Goal: Task Accomplishment & Management: Use online tool/utility

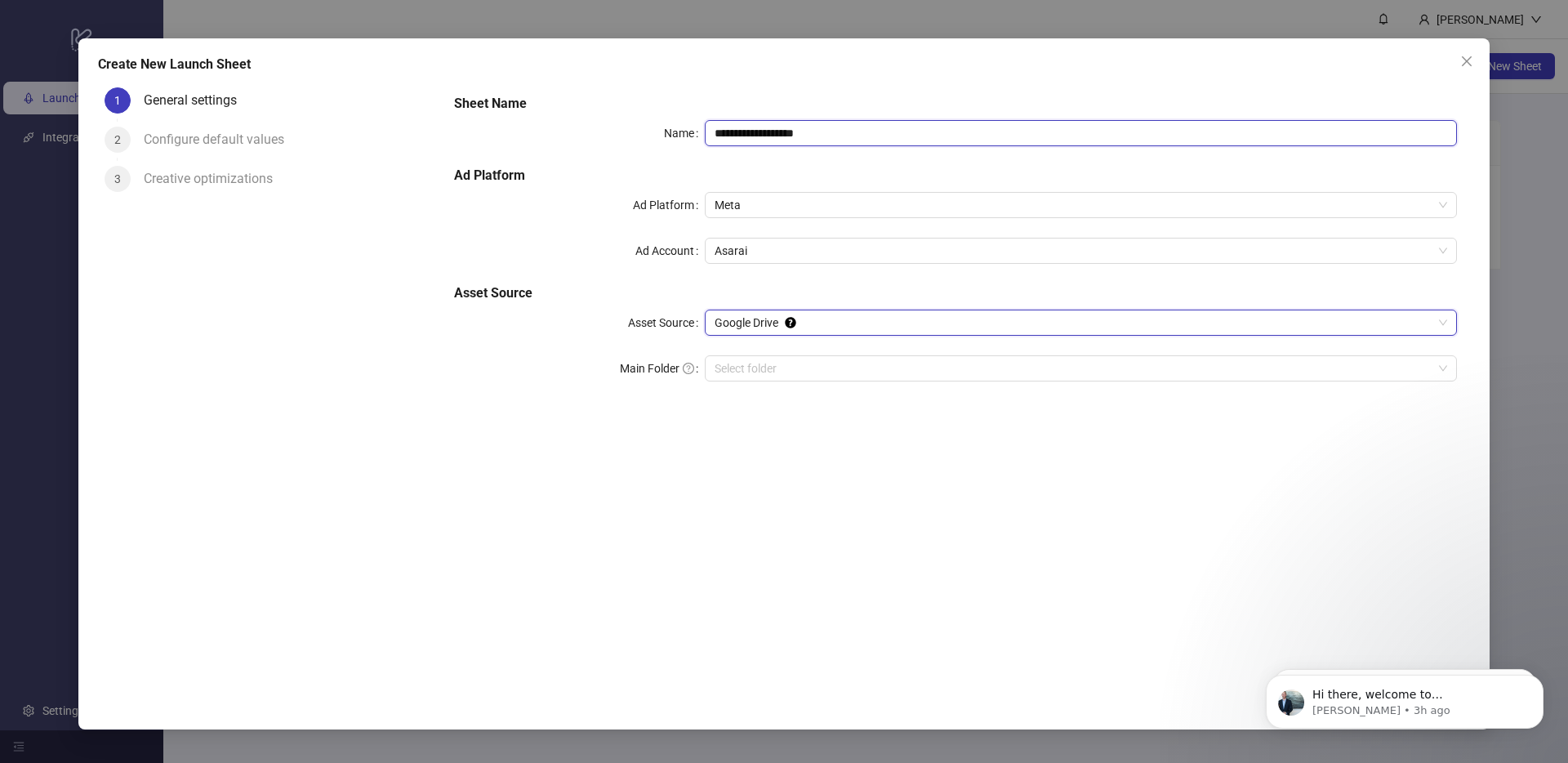
click at [820, 135] on input "**********" at bounding box center [1081, 132] width 752 height 26
click at [1459, 61] on span "Close" at bounding box center [1466, 61] width 26 height 13
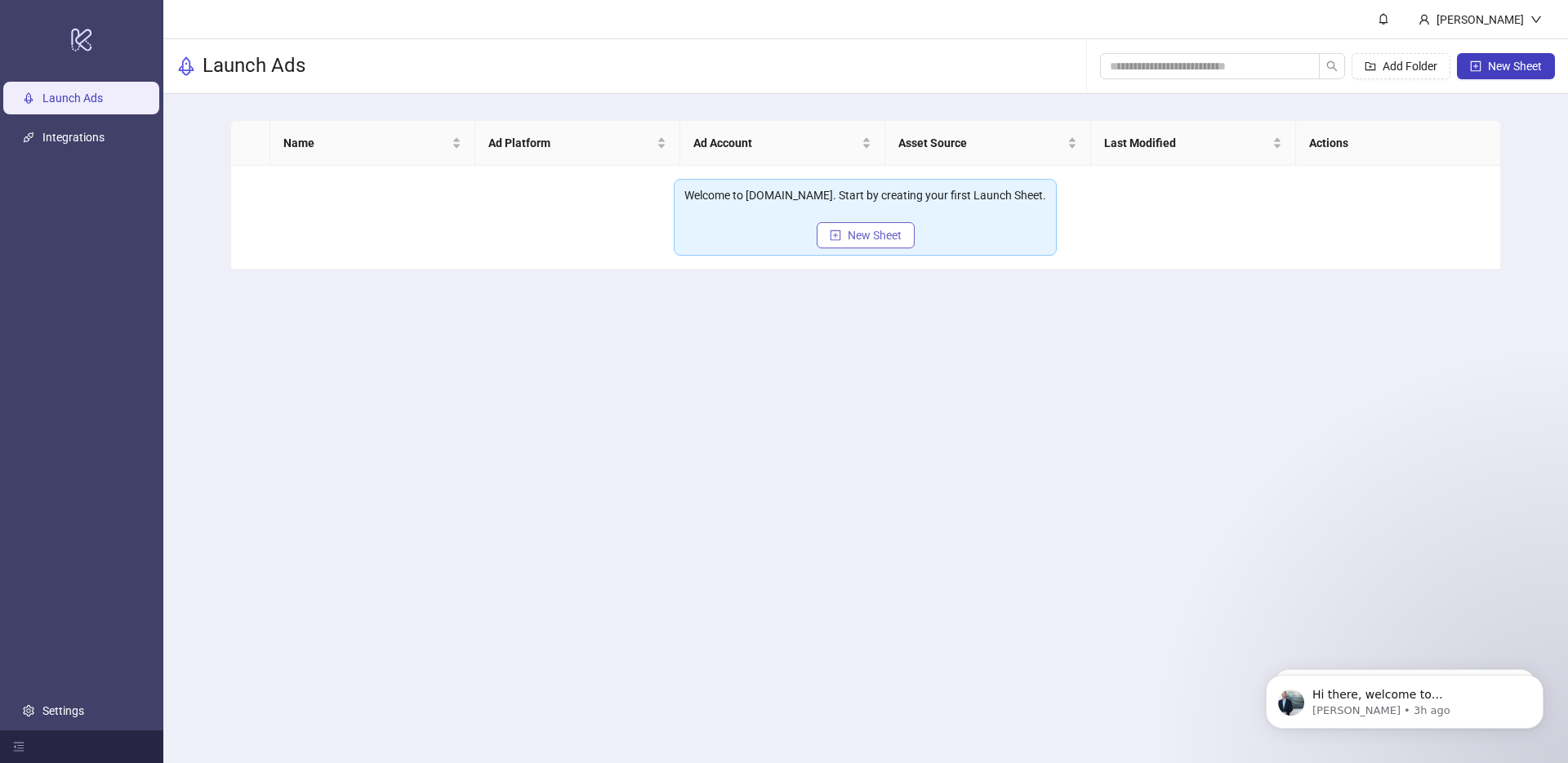
click at [856, 237] on span "New Sheet" at bounding box center [875, 235] width 54 height 13
type input "**********"
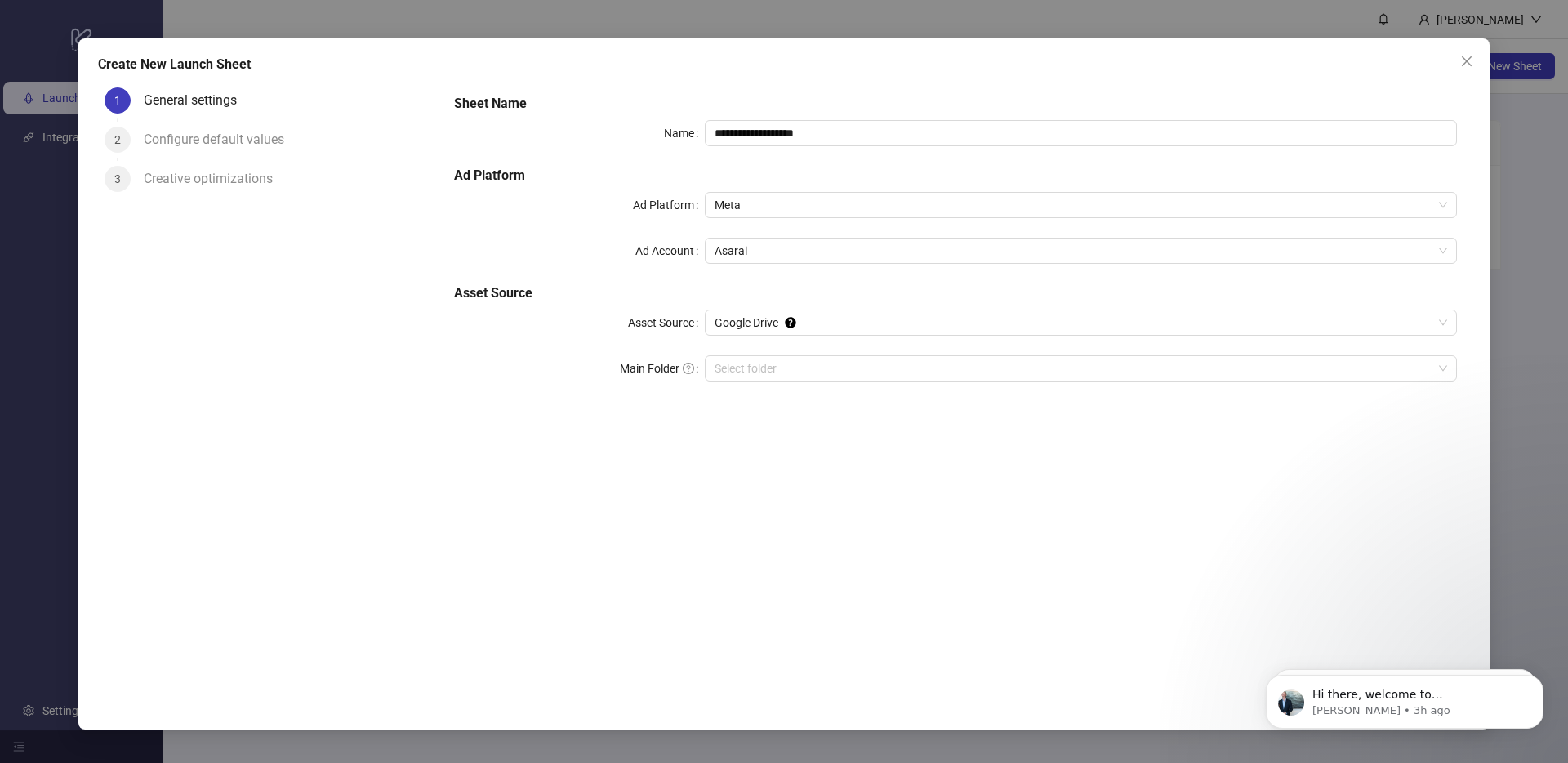
drag, startPoint x: 1061, startPoint y: 29, endPoint x: 1080, endPoint y: 1, distance: 33.8
click at [1061, 28] on div "**********" at bounding box center [784, 382] width 1568 height 763
click at [782, 137] on input "**********" at bounding box center [1081, 132] width 752 height 26
click at [808, 209] on span "Meta" at bounding box center [1081, 204] width 733 height 24
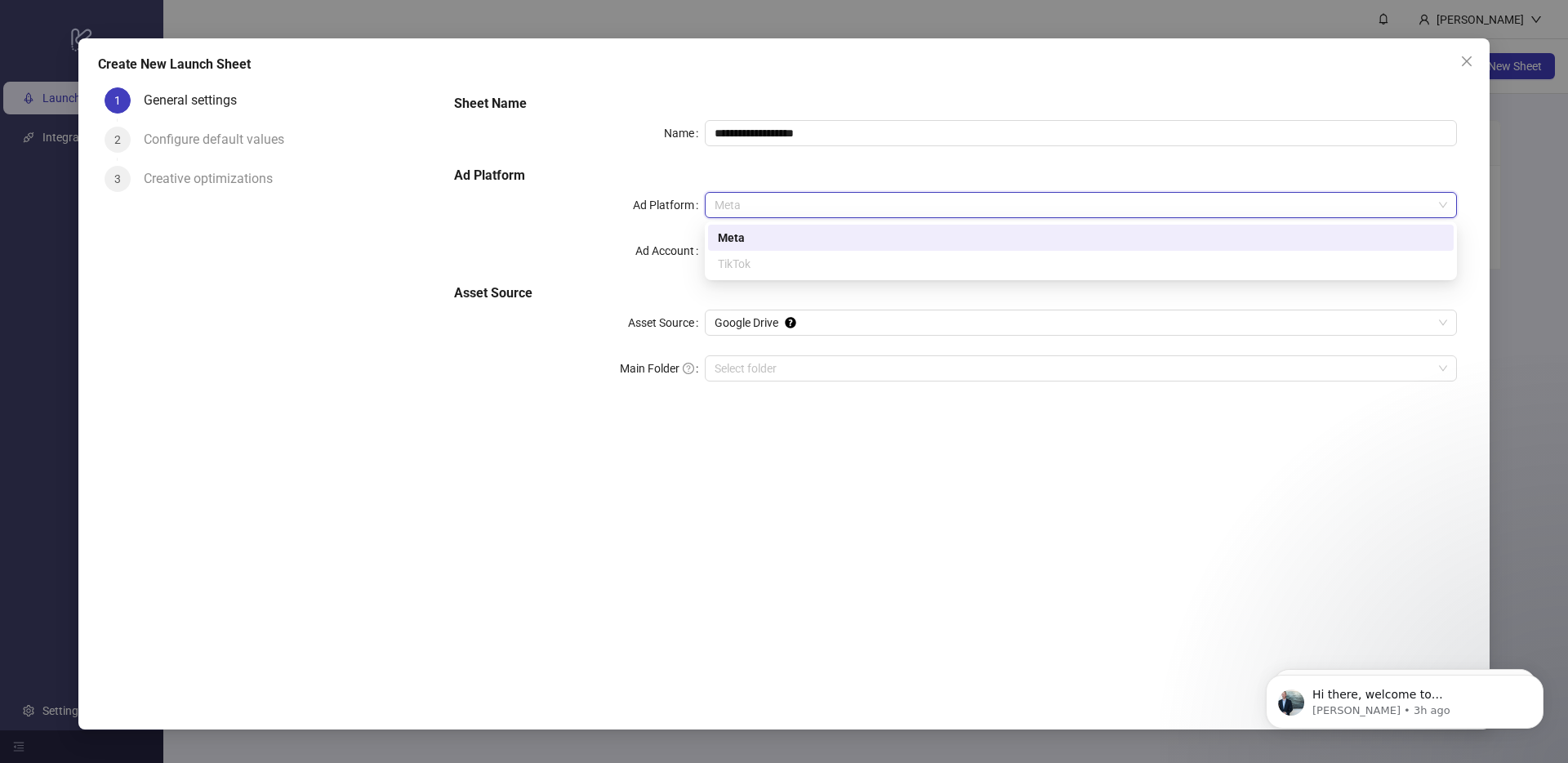
click at [745, 243] on div "Meta" at bounding box center [1080, 238] width 726 height 18
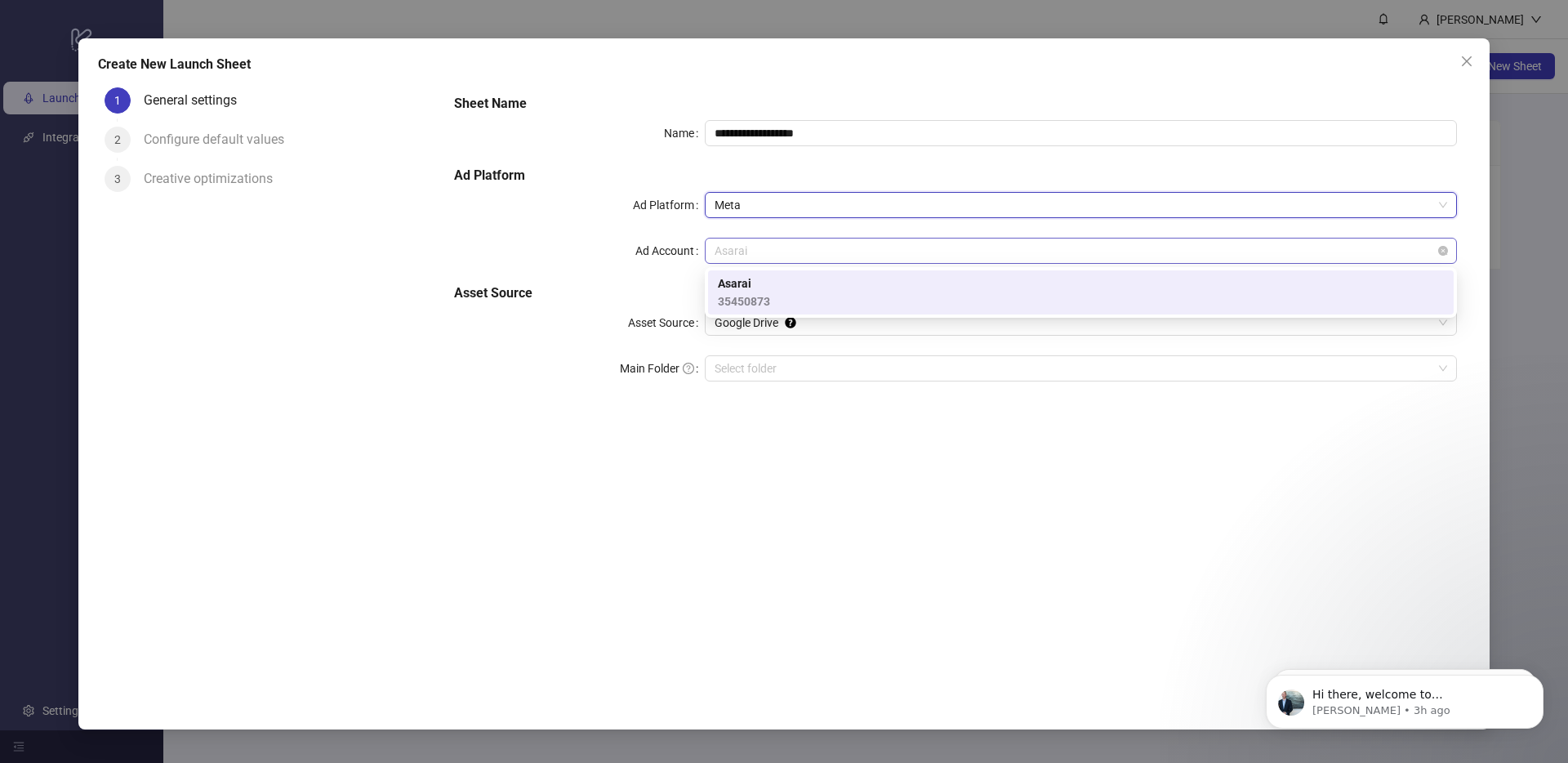
click at [748, 256] on span "Asarai" at bounding box center [1081, 250] width 733 height 24
click at [748, 280] on span "Asarai" at bounding box center [744, 283] width 52 height 18
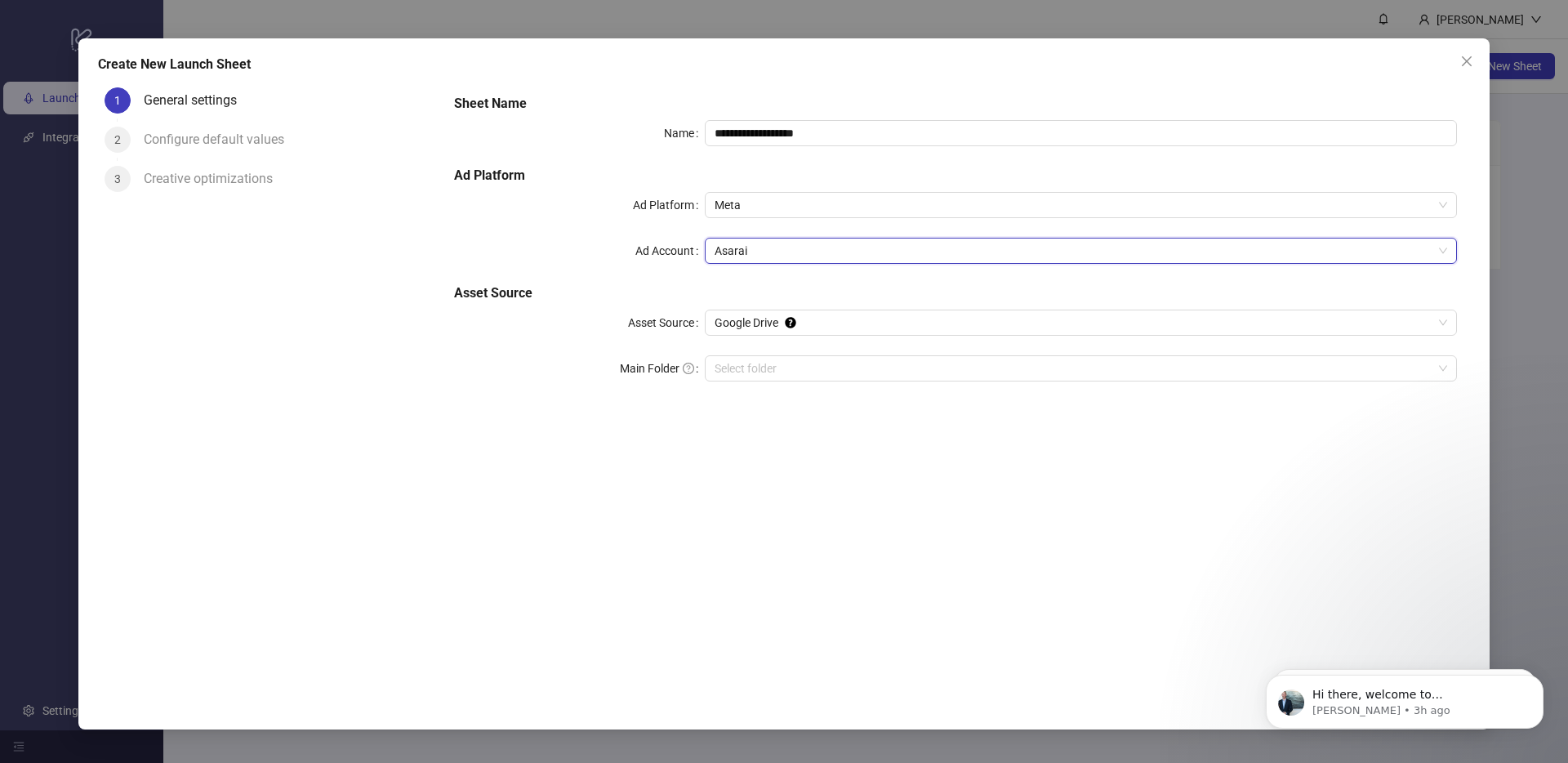
click at [1465, 62] on icon "close" at bounding box center [1467, 61] width 13 height 13
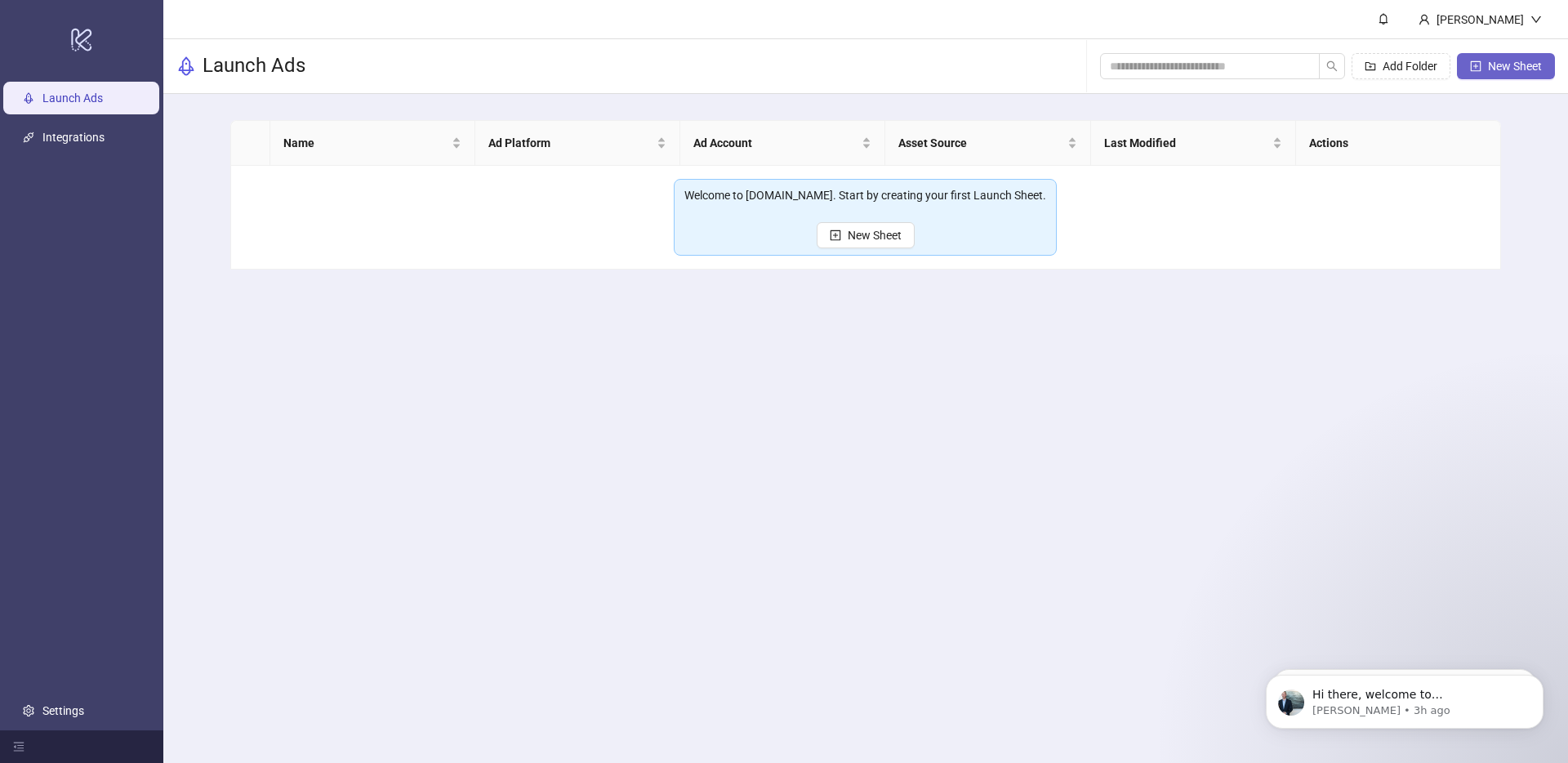
click at [1525, 65] on span "New Sheet" at bounding box center [1515, 66] width 54 height 13
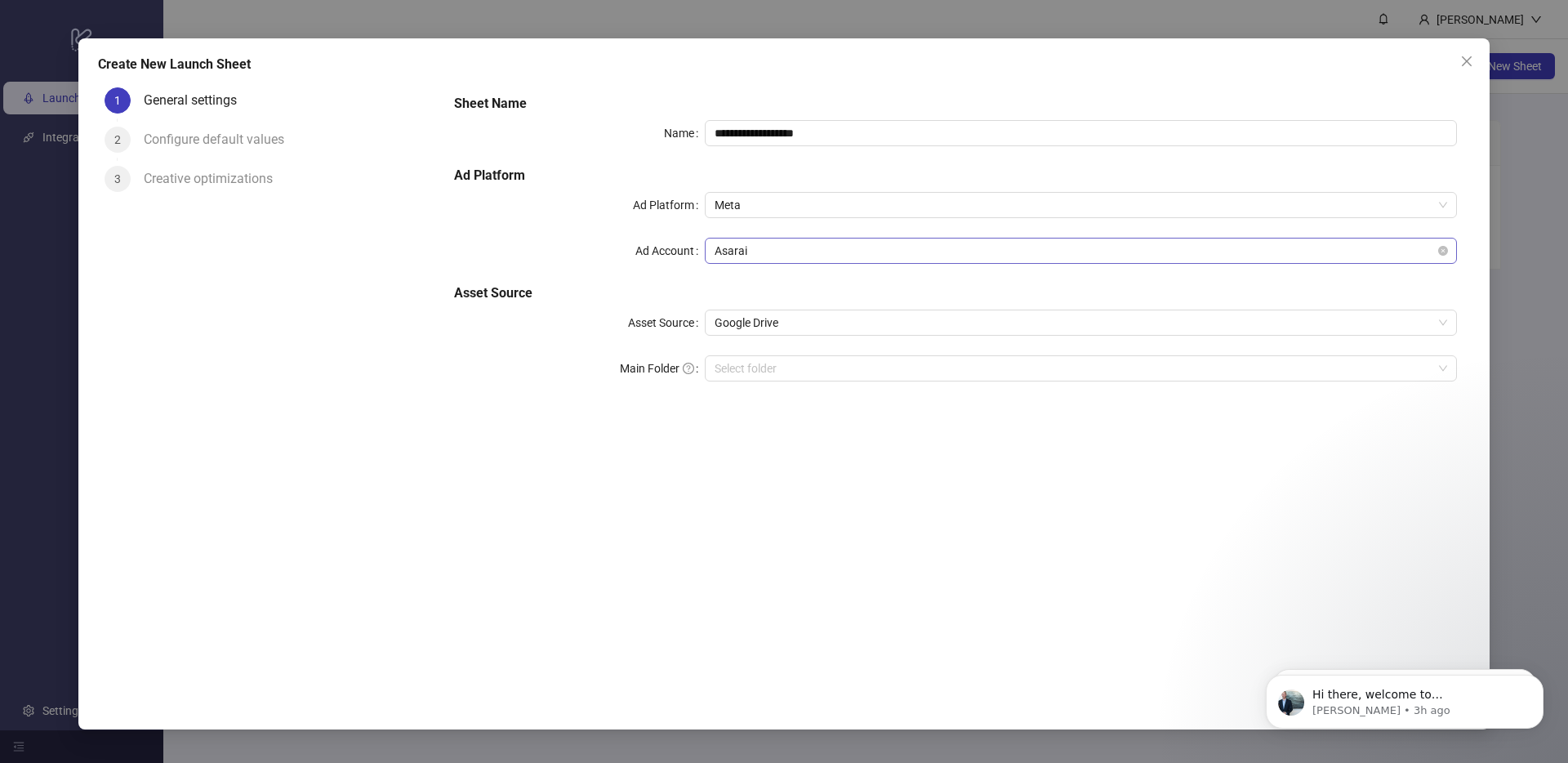
click at [733, 247] on span "Asarai" at bounding box center [1081, 250] width 733 height 24
click at [1465, 58] on icon "close" at bounding box center [1467, 61] width 13 height 13
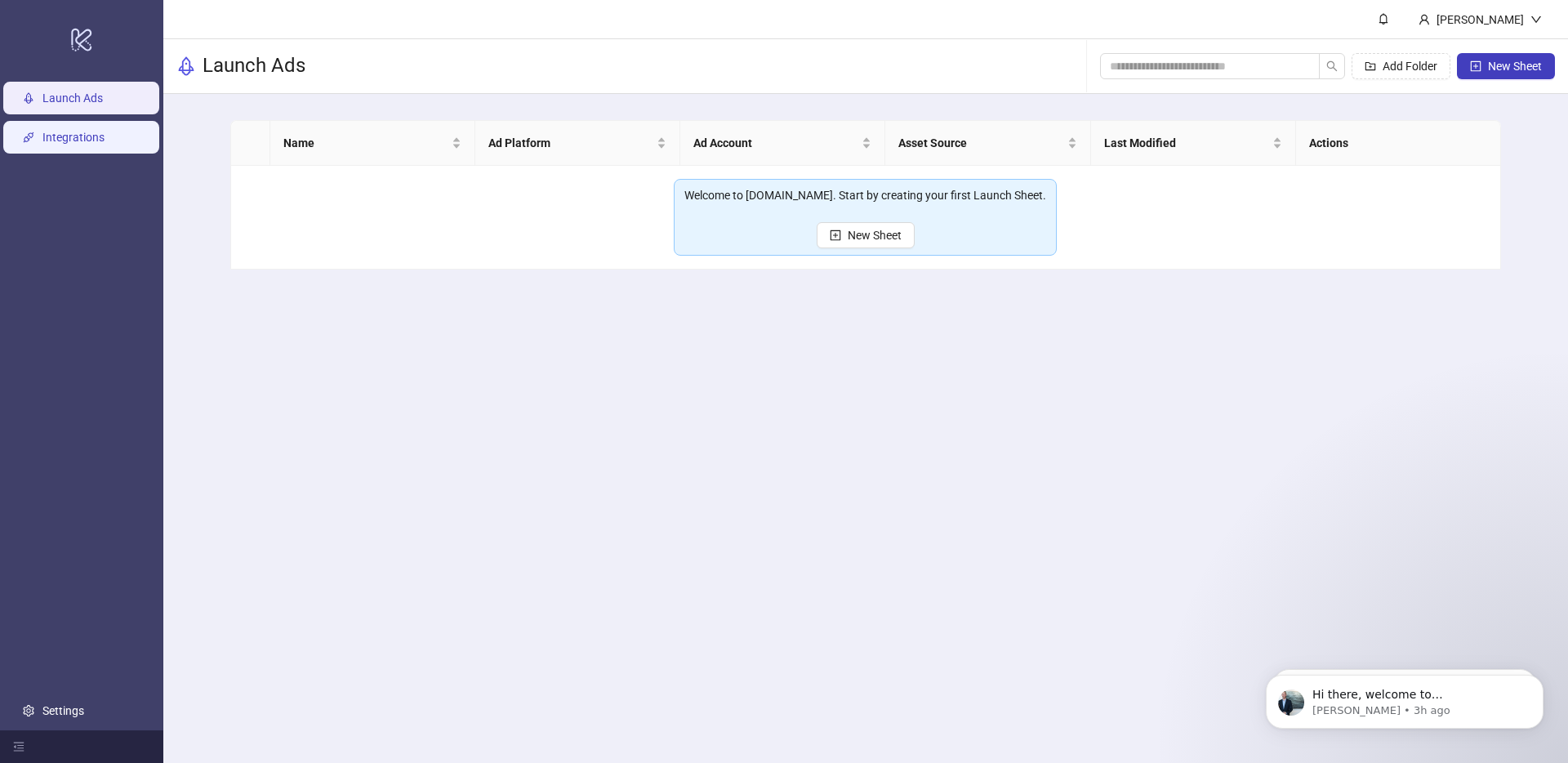
click at [94, 138] on link "Integrations" at bounding box center [73, 137] width 62 height 13
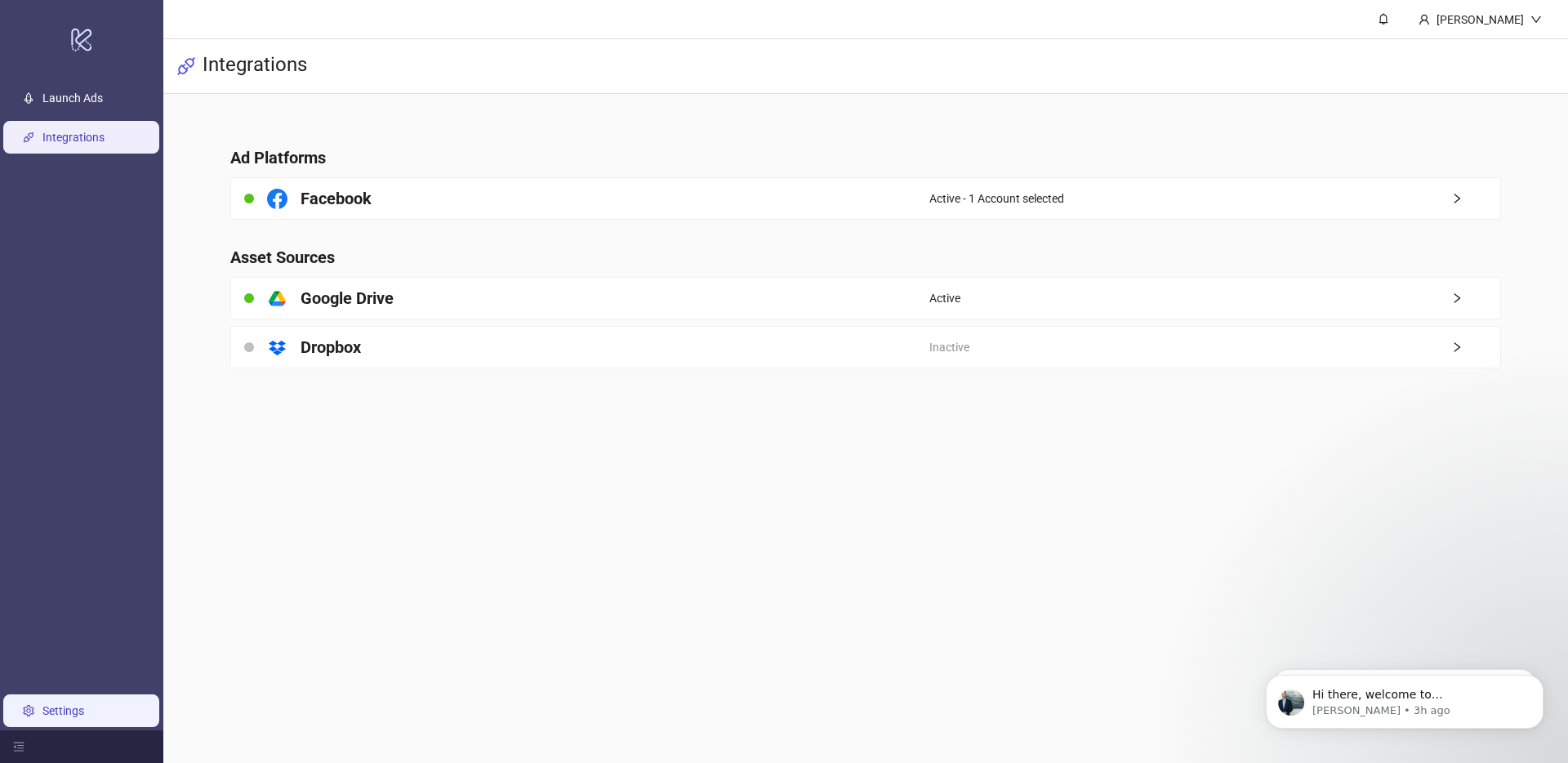
click at [85, 705] on link "Settings" at bounding box center [63, 711] width 41 height 13
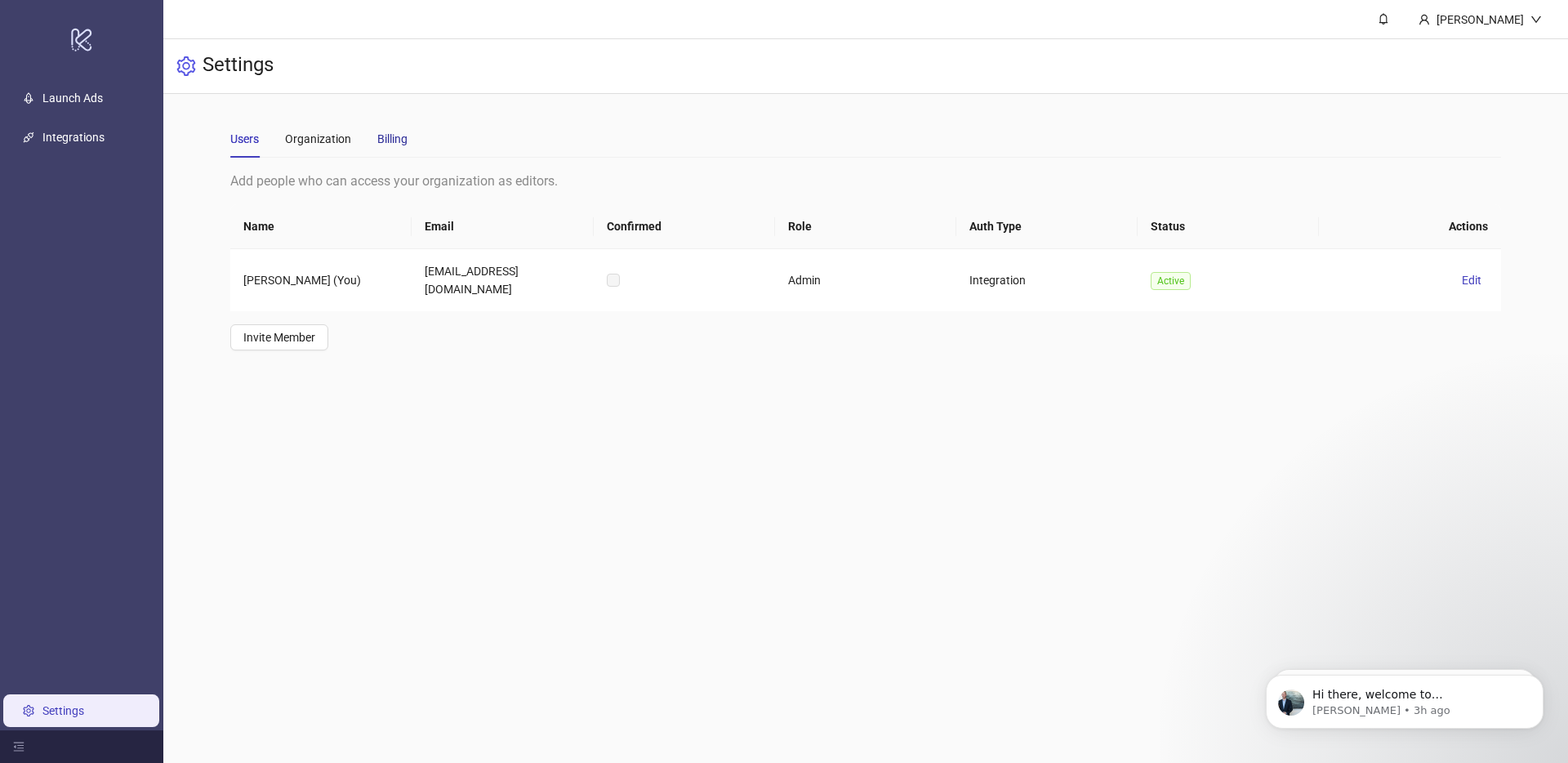
click at [390, 142] on div "Billing" at bounding box center [393, 139] width 31 height 18
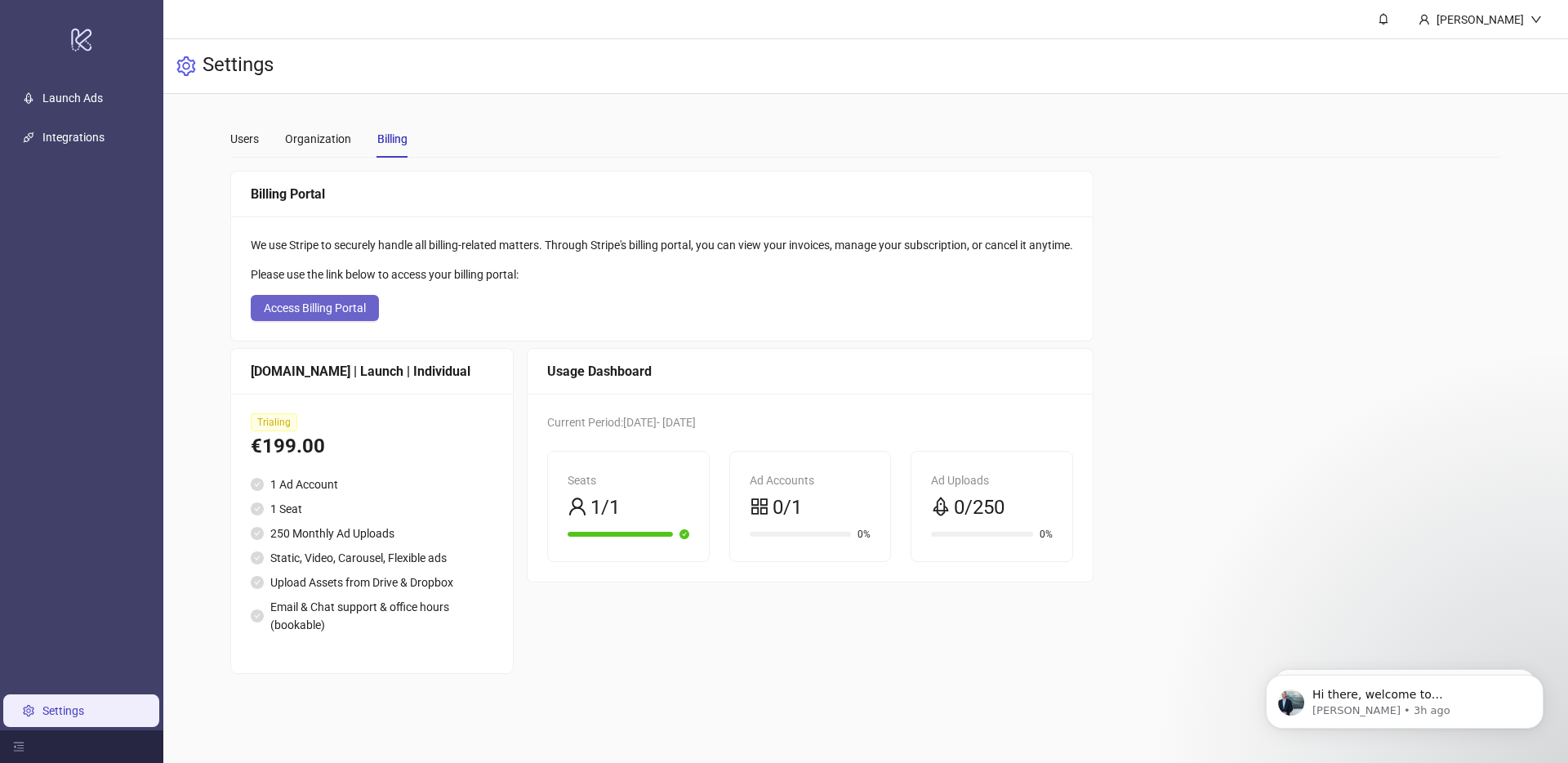
click at [288, 305] on span "Access Billing Portal" at bounding box center [315, 308] width 103 height 13
click at [340, 301] on span "Access Billing Portal" at bounding box center [315, 308] width 103 height 13
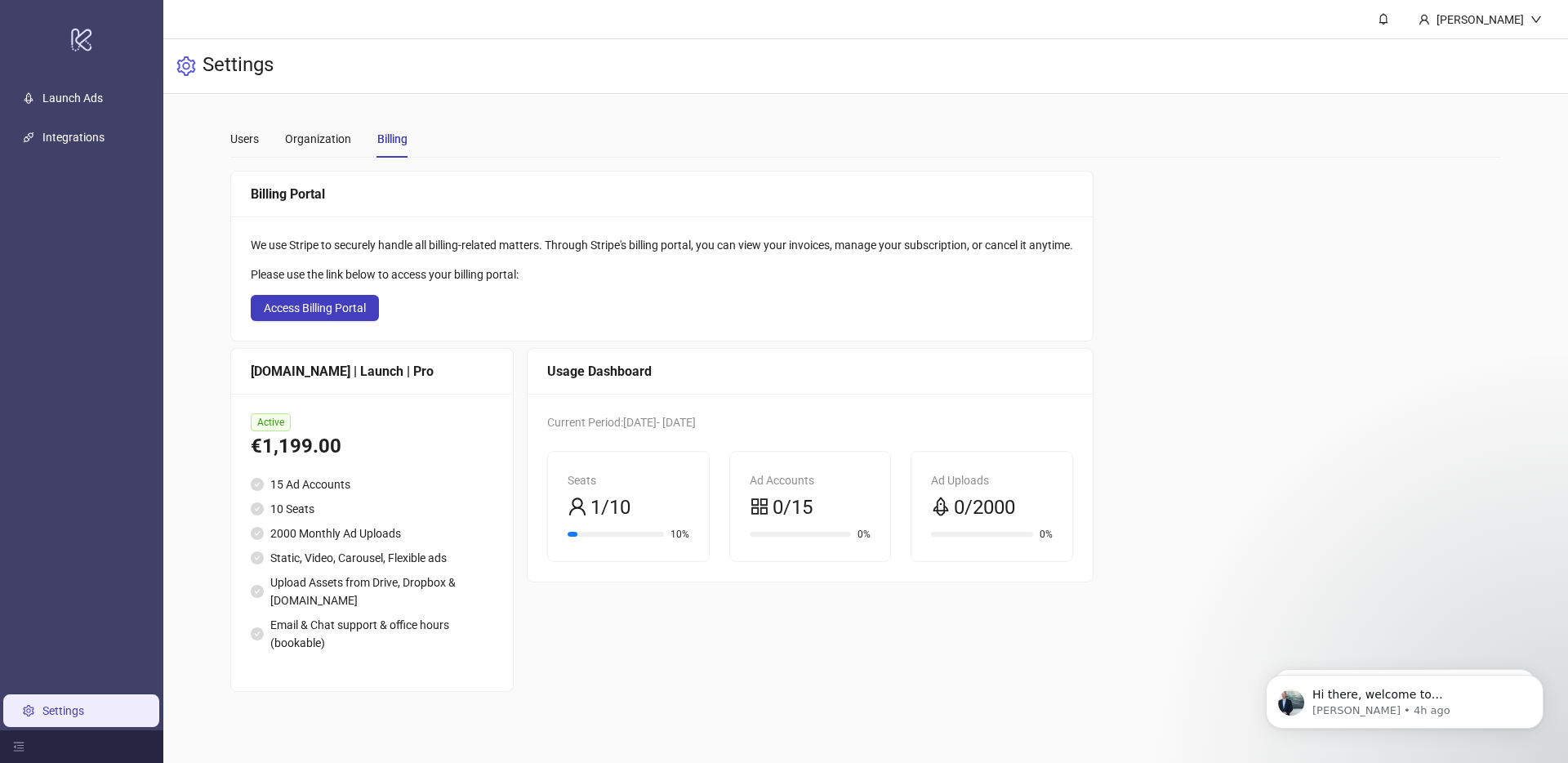
click at [100, 161] on ul "Launch Ads Integrations Settings" at bounding box center [82, 404] width 164 height 652
click at [96, 144] on link "Integrations" at bounding box center [73, 137] width 62 height 13
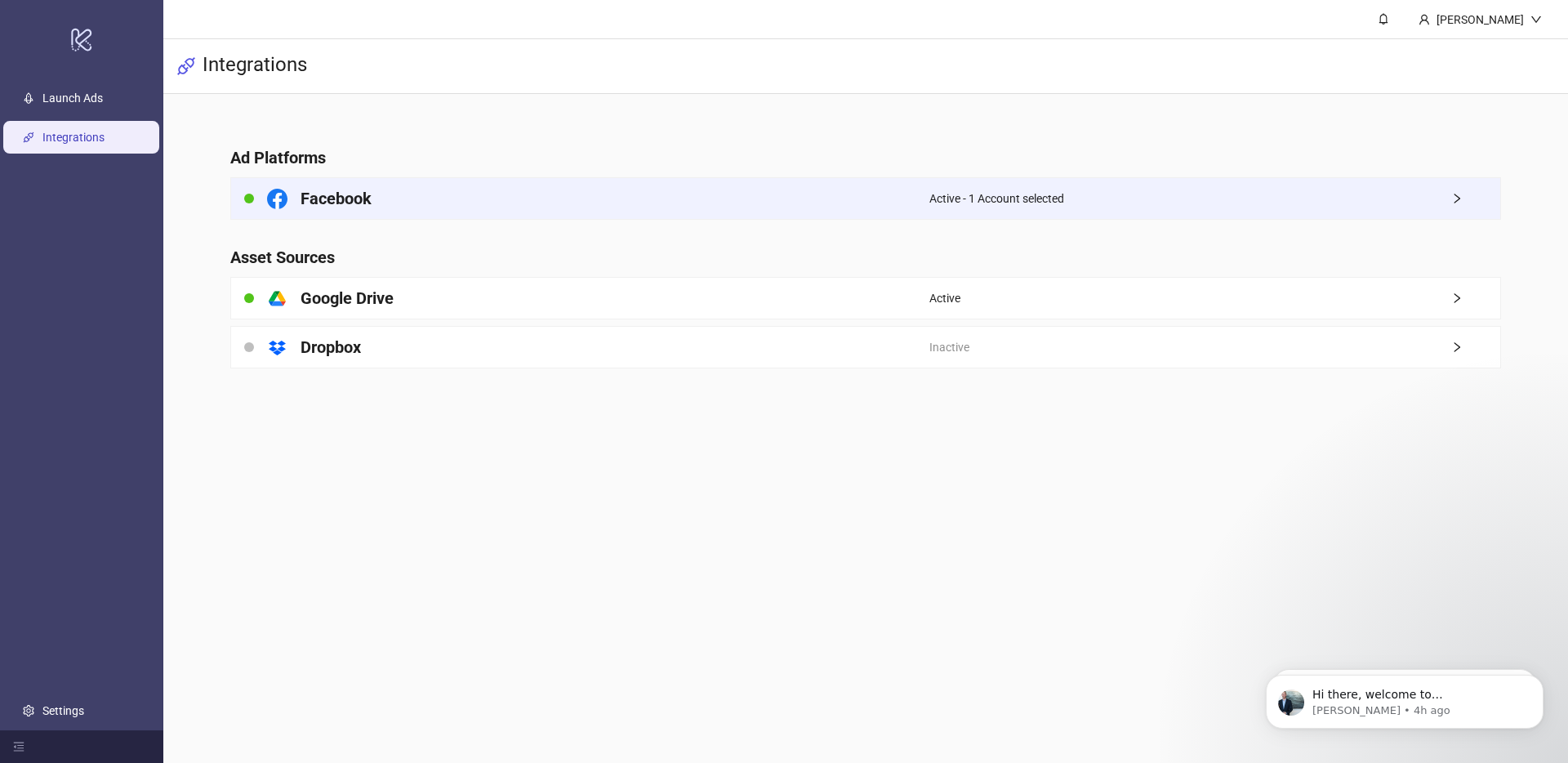
click at [453, 193] on div "Facebook" at bounding box center [580, 198] width 698 height 40
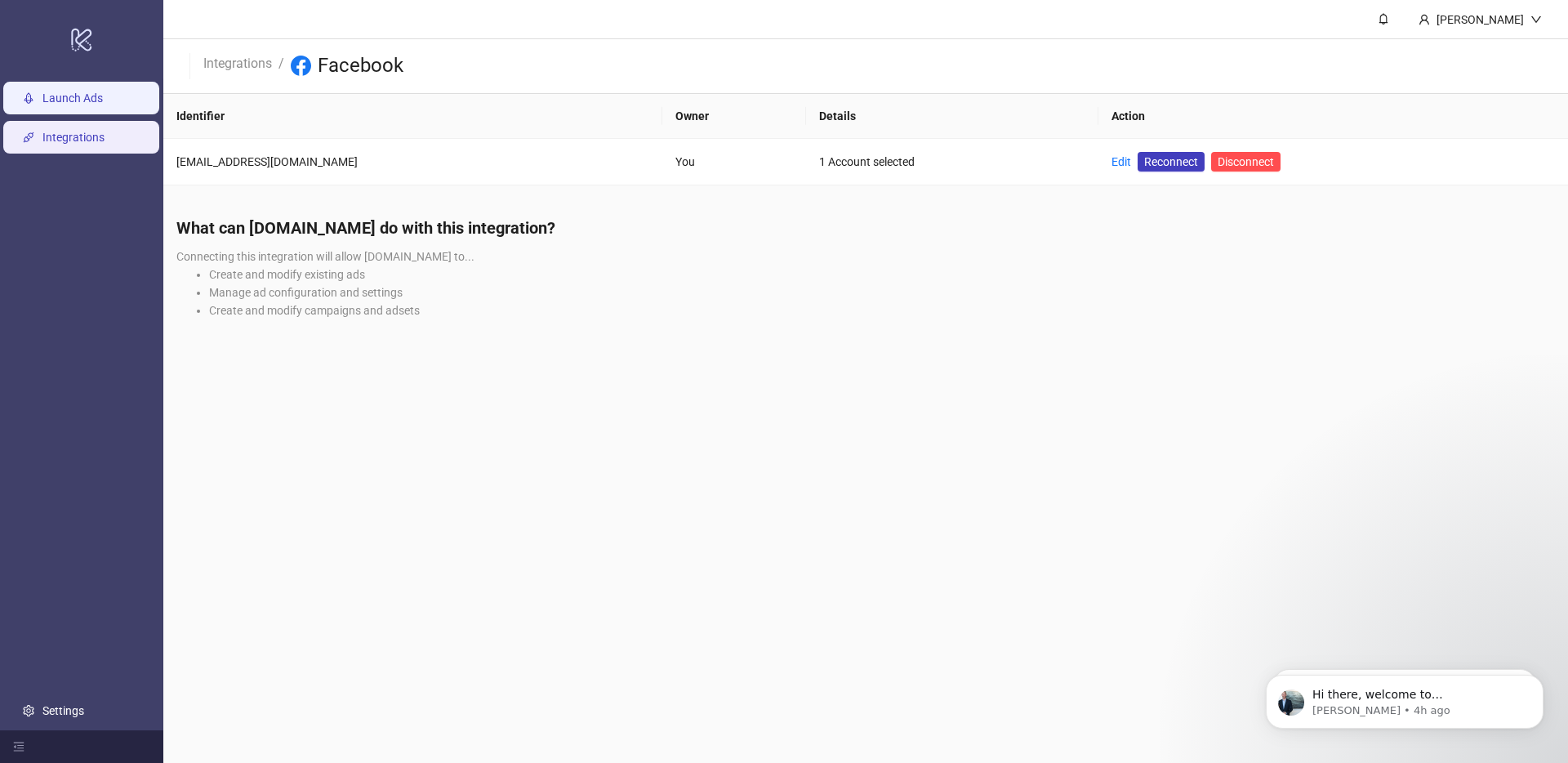
click at [42, 104] on link "Launch Ads" at bounding box center [72, 98] width 60 height 13
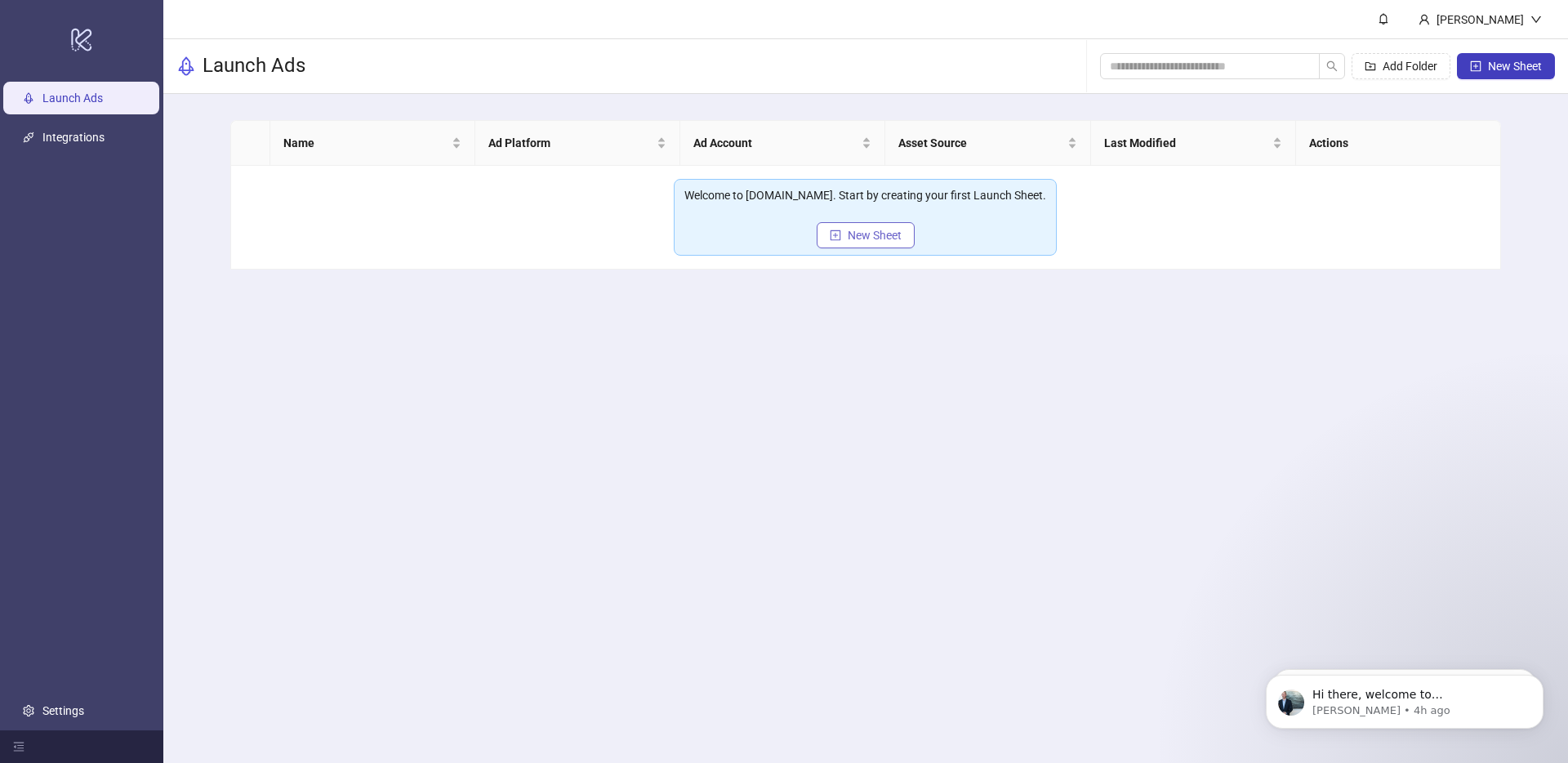
click at [829, 246] on button "New Sheet" at bounding box center [865, 235] width 98 height 26
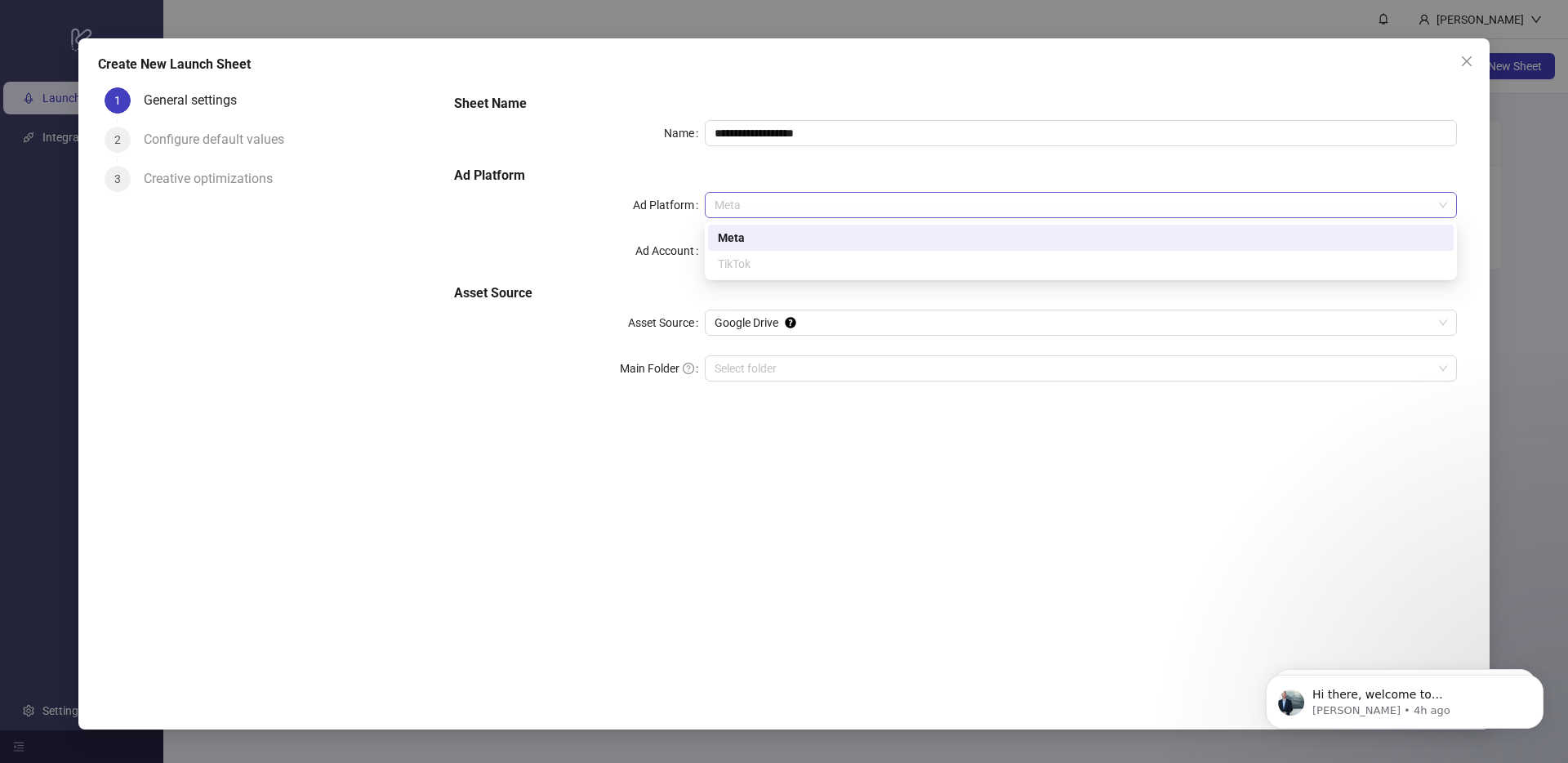
click at [759, 202] on span "Meta" at bounding box center [1081, 204] width 733 height 24
click at [759, 238] on div "Meta" at bounding box center [1080, 238] width 726 height 18
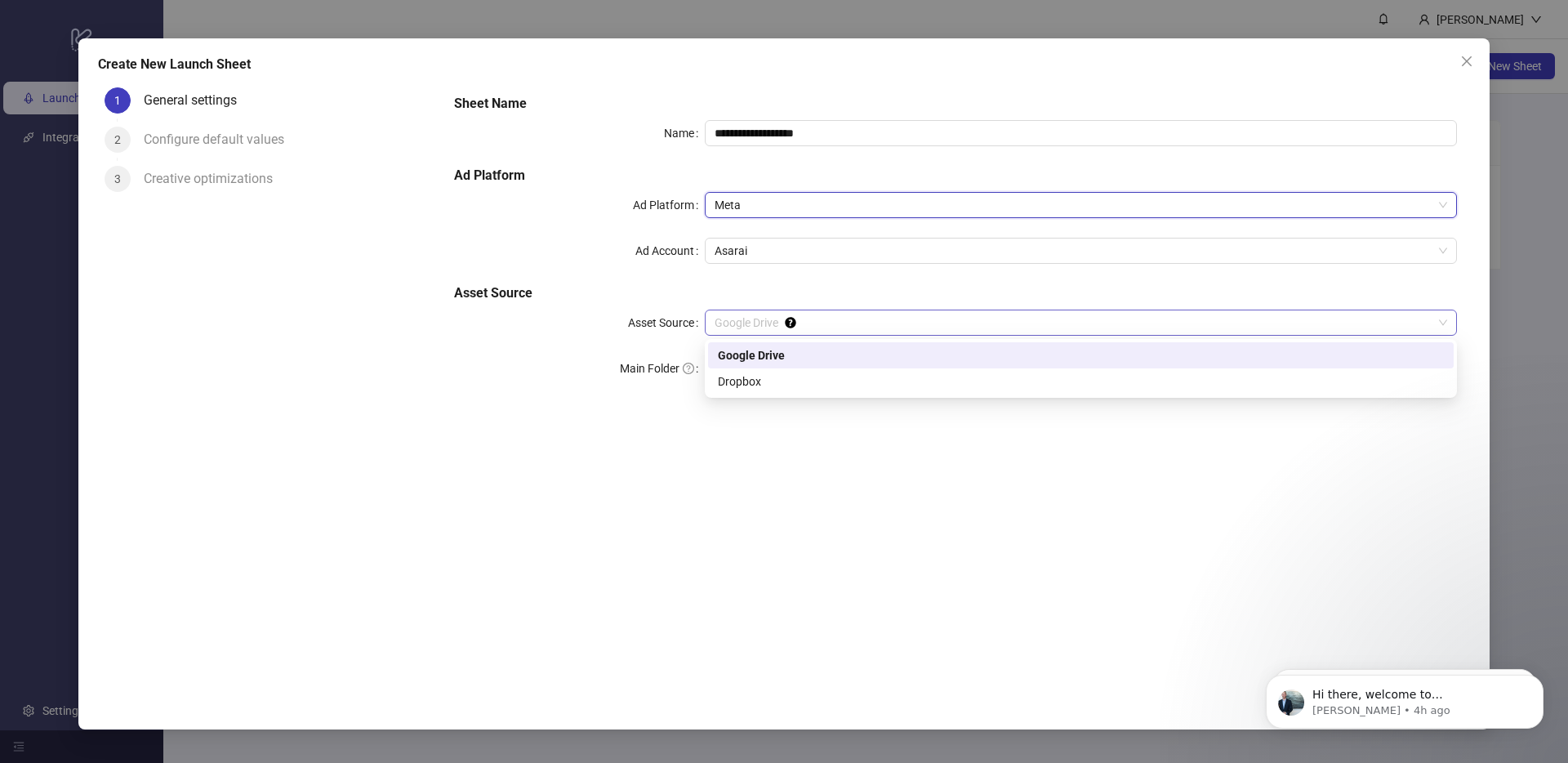
click at [754, 324] on span "Google Drive" at bounding box center [1081, 322] width 733 height 24
click at [750, 356] on div "Google Drive" at bounding box center [1080, 355] width 726 height 18
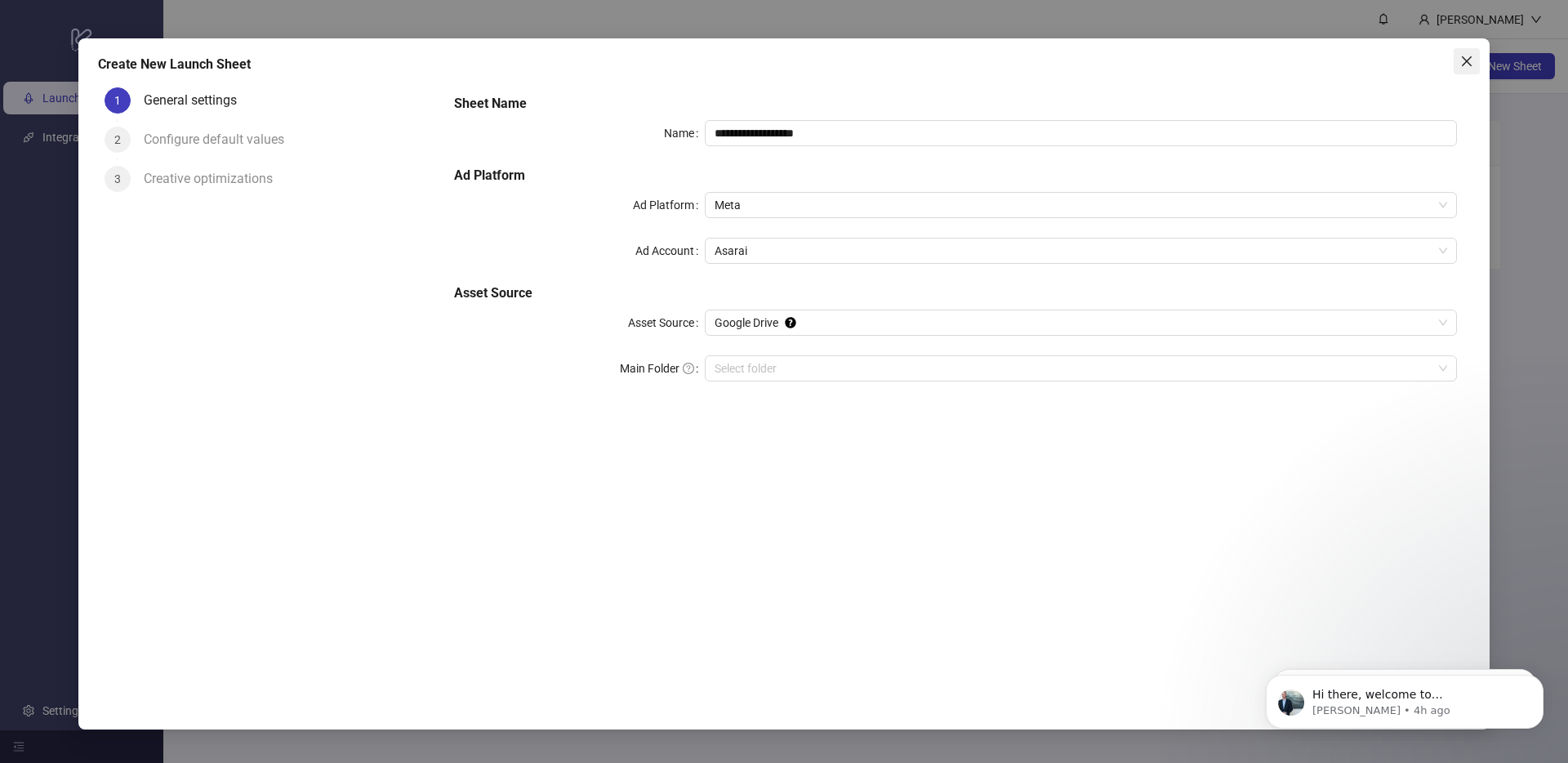
click at [1457, 63] on span "Close" at bounding box center [1466, 61] width 26 height 13
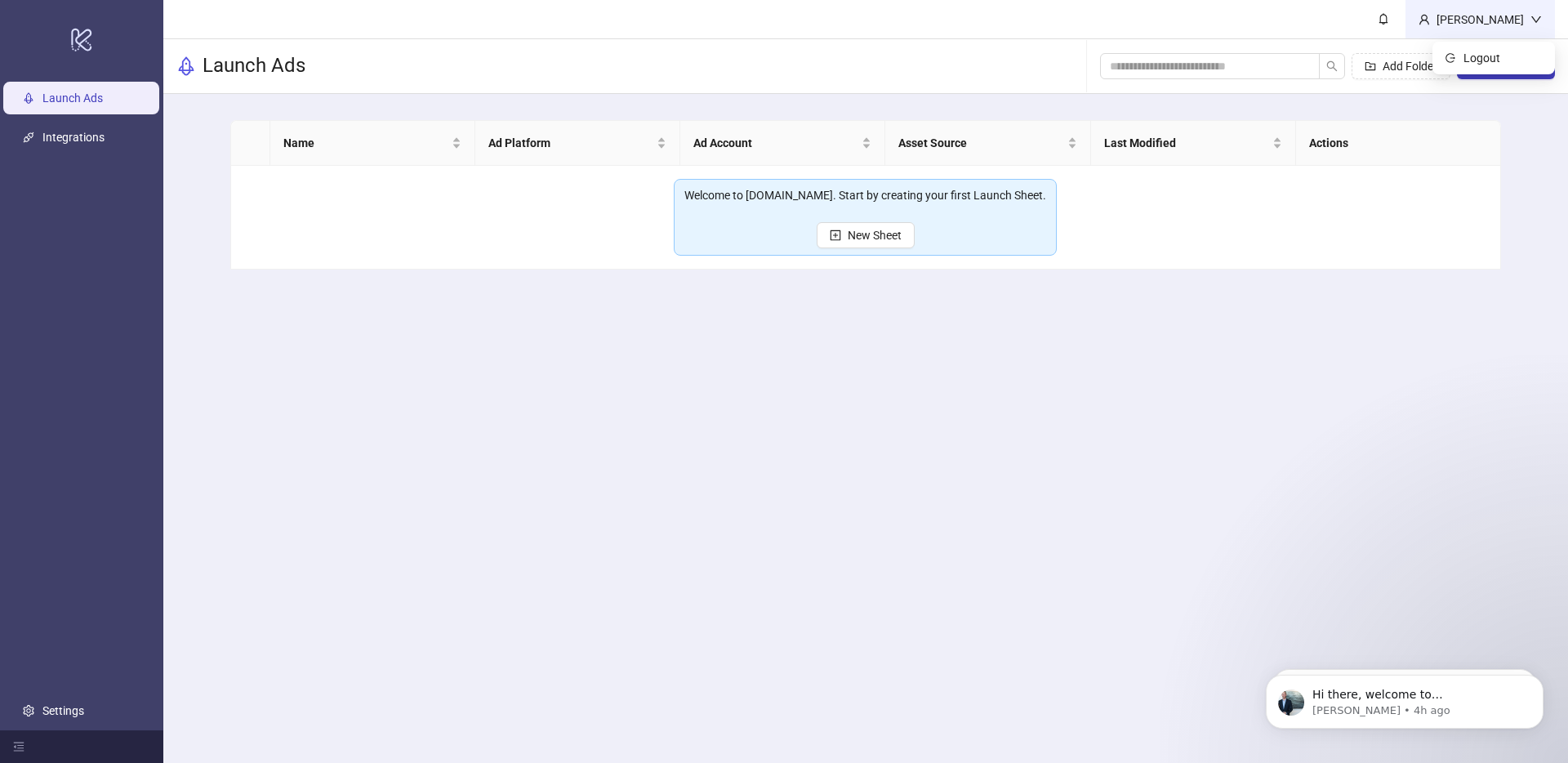
click at [1481, 27] on div "[PERSON_NAME]" at bounding box center [1481, 20] width 101 height 18
drag, startPoint x: 1363, startPoint y: 18, endPoint x: 1426, endPoint y: 37, distance: 65.8
click at [1363, 18] on header "[PERSON_NAME]" at bounding box center [866, 20] width 1405 height 40
click at [1509, 62] on span "New Sheet" at bounding box center [1515, 66] width 54 height 13
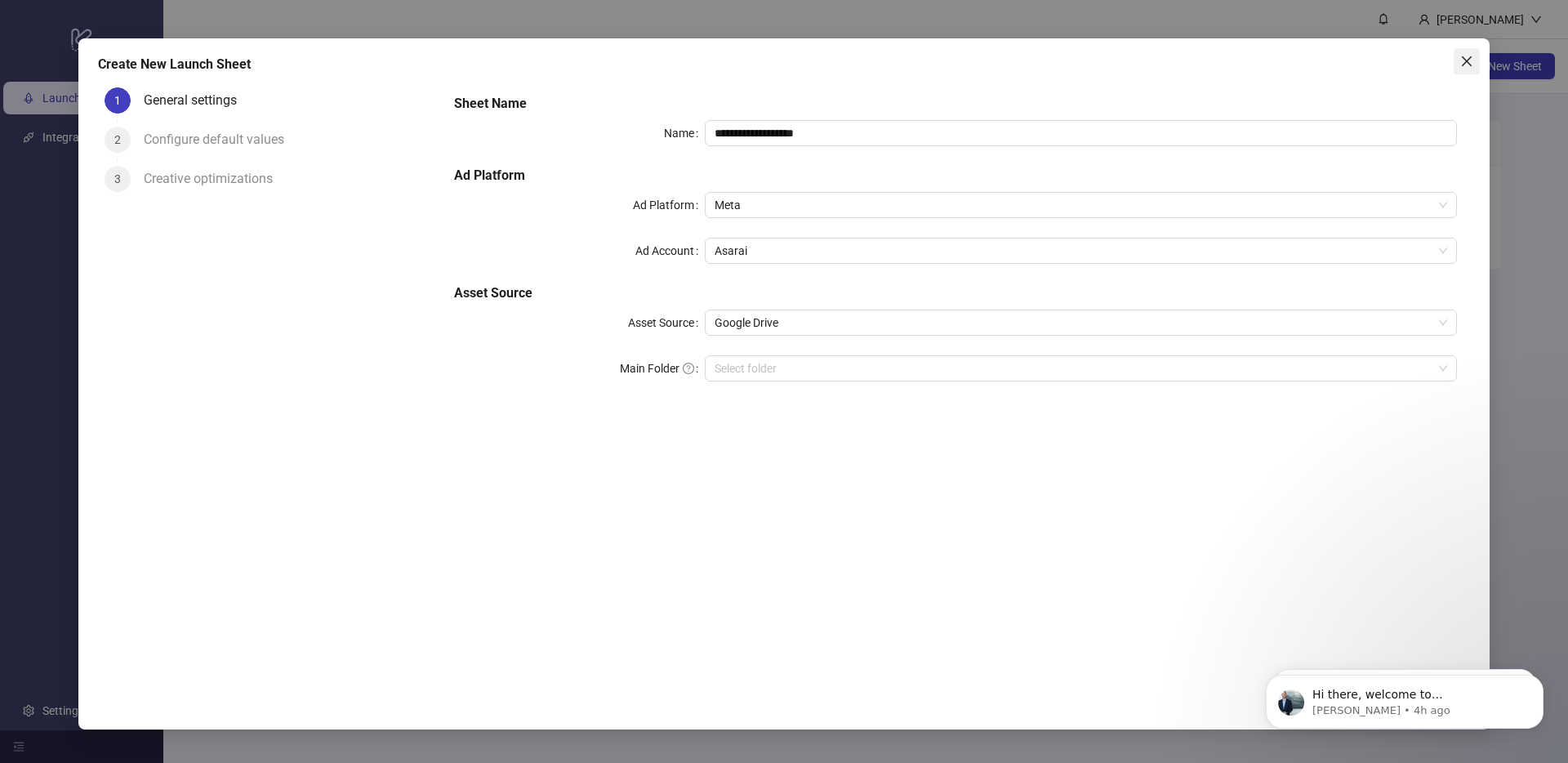
click at [1461, 66] on icon "close" at bounding box center [1467, 61] width 13 height 13
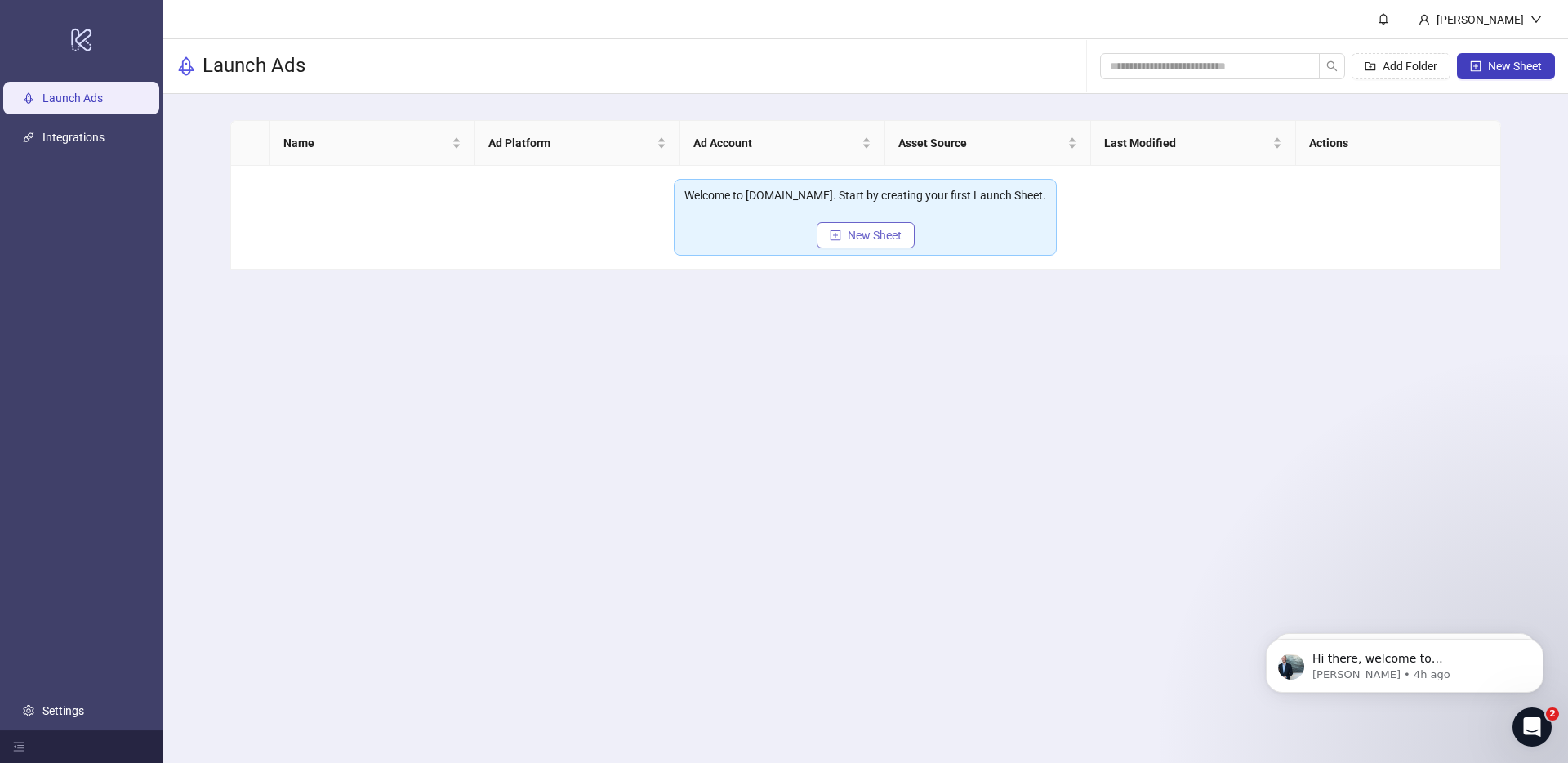
click at [839, 236] on icon "plus-square" at bounding box center [836, 235] width 12 height 12
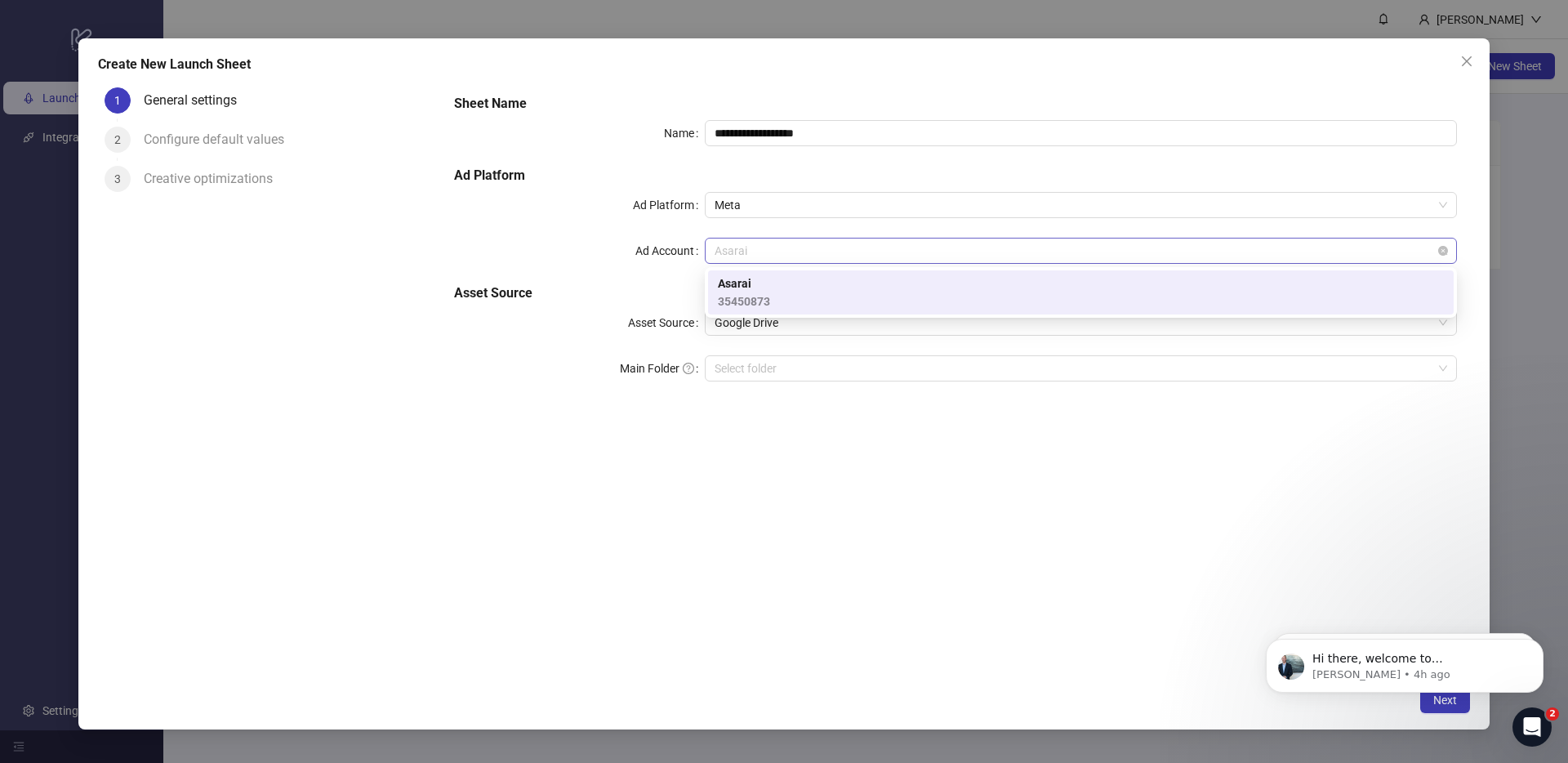
click at [748, 257] on span "Asarai" at bounding box center [1081, 250] width 733 height 24
click at [746, 298] on span "35450873" at bounding box center [744, 301] width 52 height 18
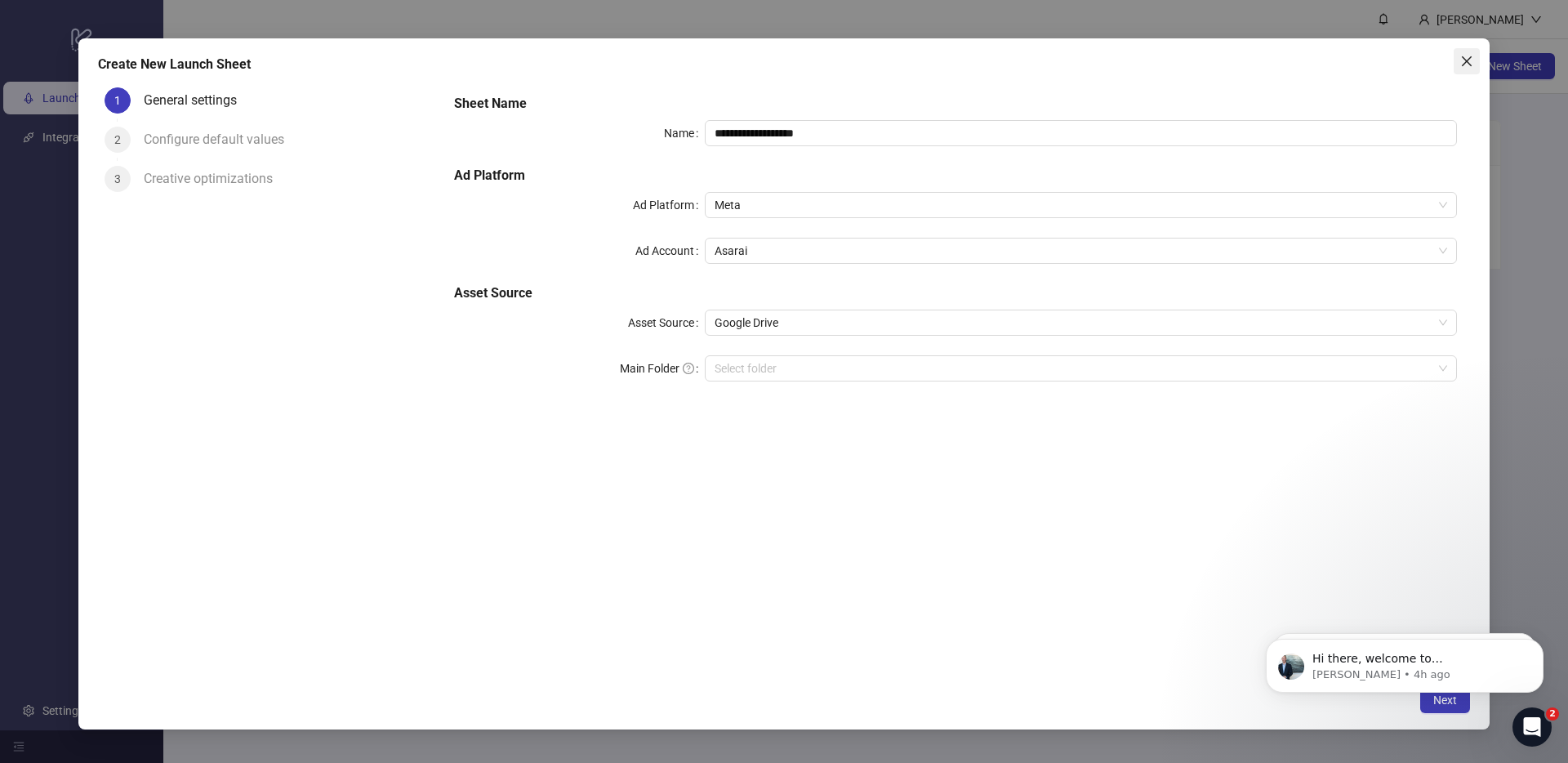
click at [1461, 64] on icon "close" at bounding box center [1467, 61] width 13 height 13
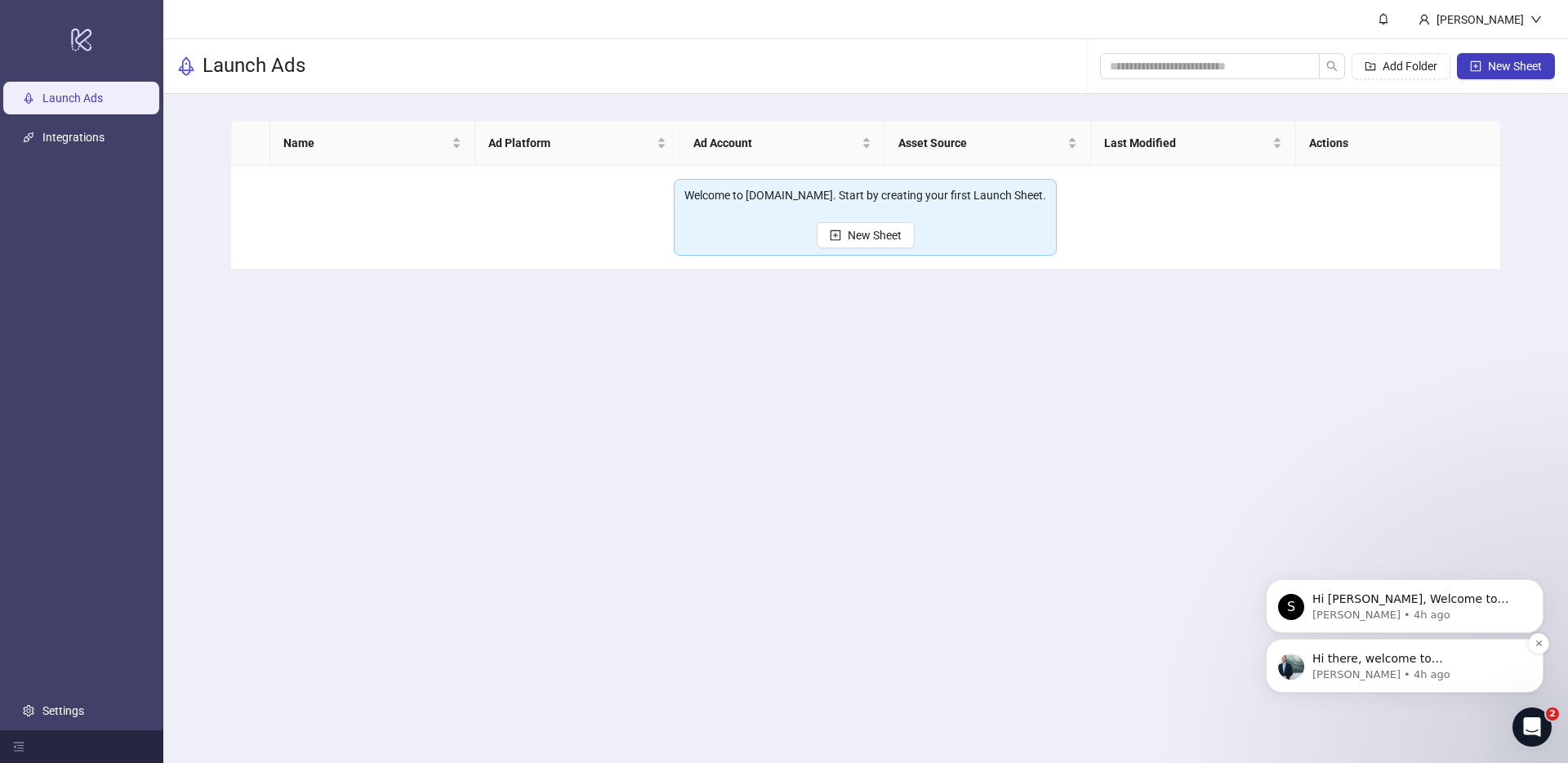
click at [1421, 668] on p "[PERSON_NAME] • 4h ago" at bounding box center [1418, 675] width 211 height 14
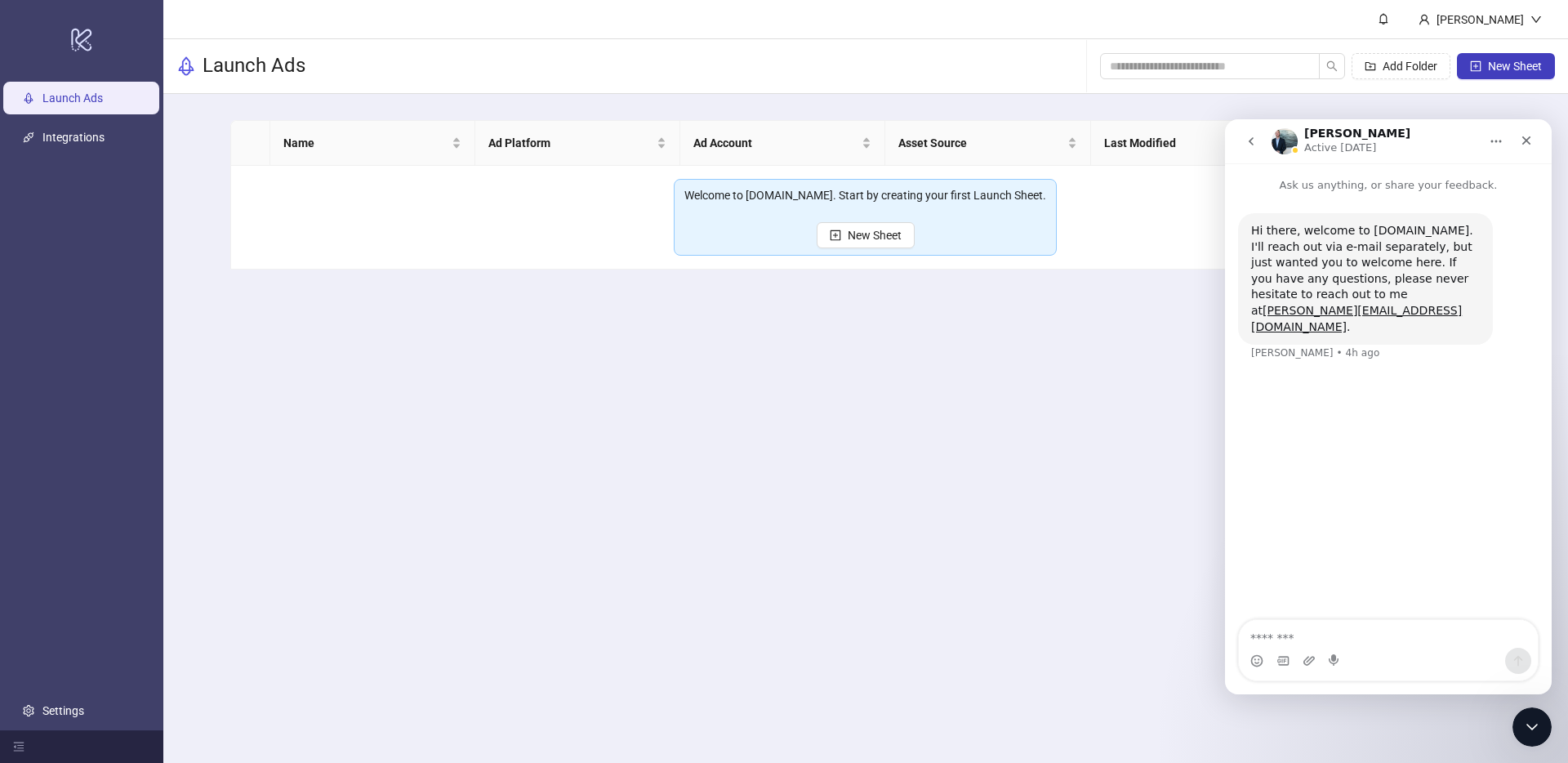
click at [1288, 644] on textarea "Message…" at bounding box center [1389, 633] width 299 height 28
type textarea "**********"
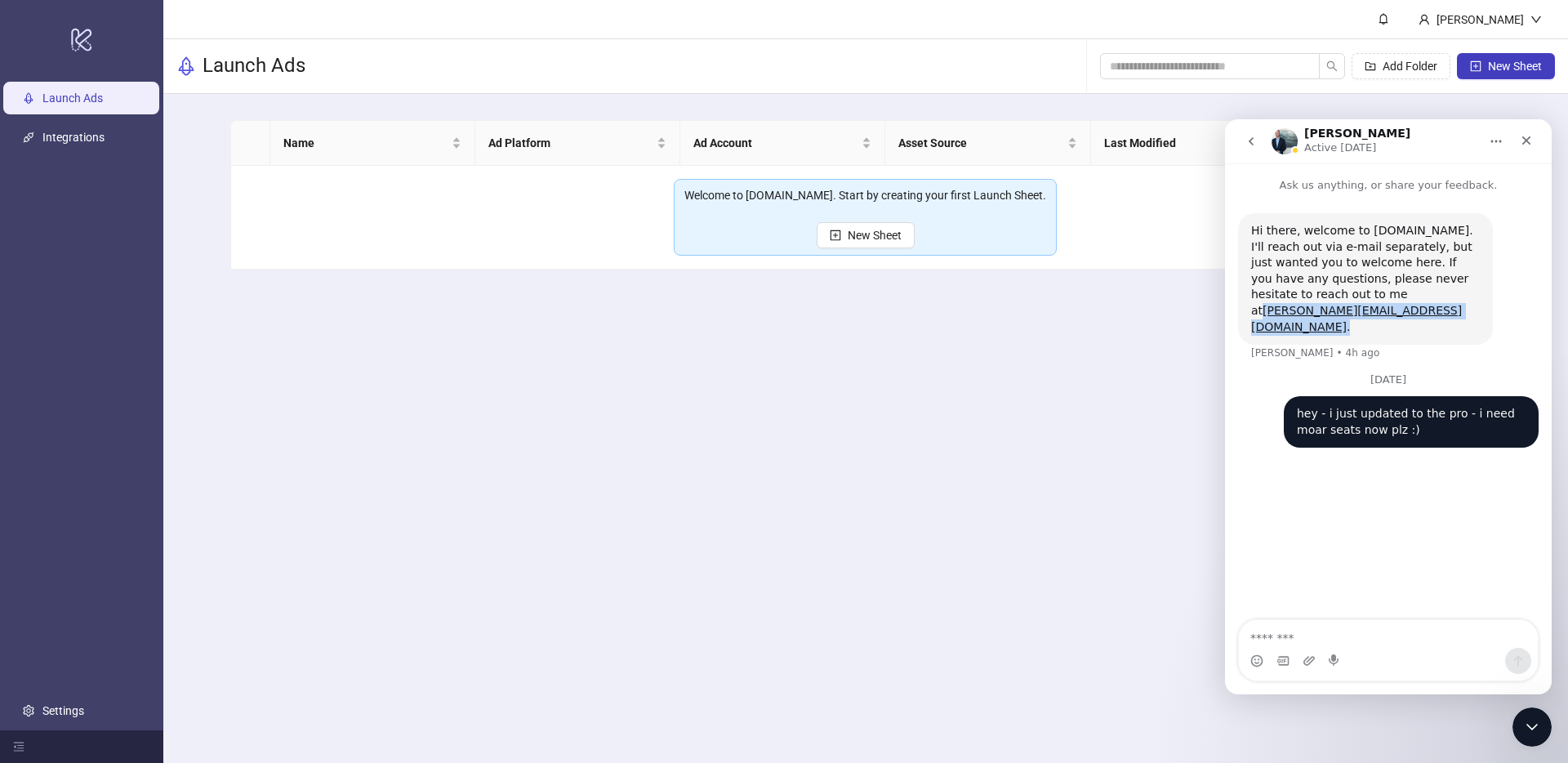
drag, startPoint x: 1442, startPoint y: 297, endPoint x: 1368, endPoint y: 301, distance: 74.1
click at [1351, 297] on div "Hi there, welcome to Kitchn.io. I'll reach out via e-mail separately, but just …" at bounding box center [1366, 279] width 228 height 112
copy div "james@kitchn.io ."
